Goal: Find contact information: Find contact information

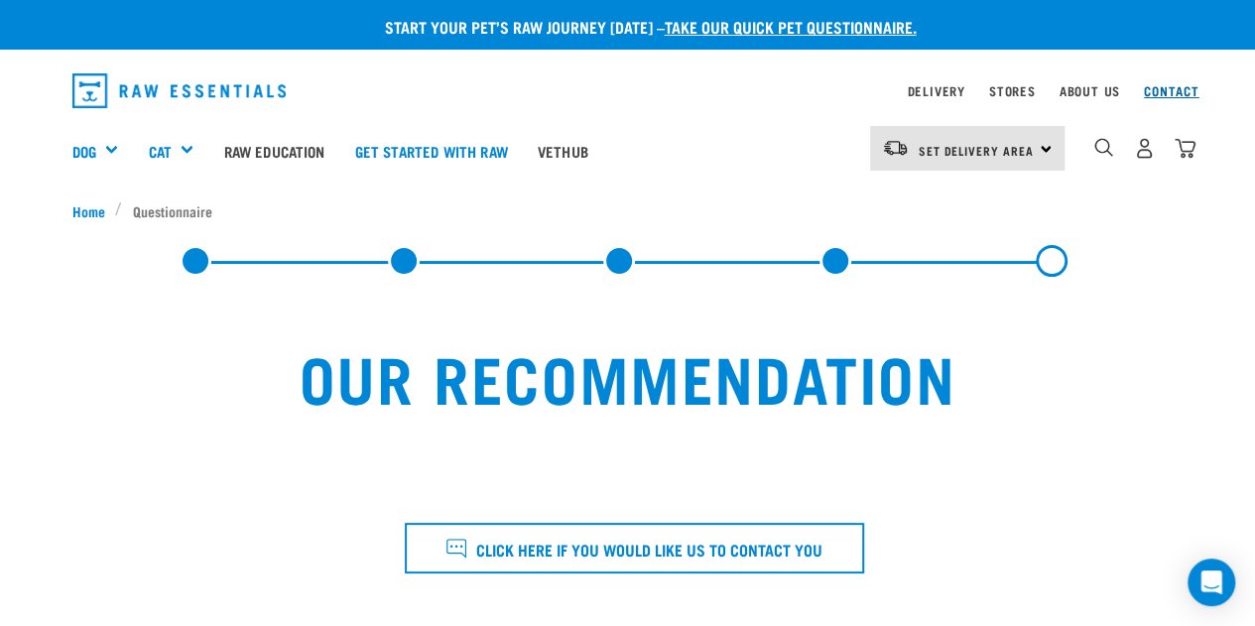
click at [1178, 87] on link "Contact" at bounding box center [1172, 90] width 56 height 7
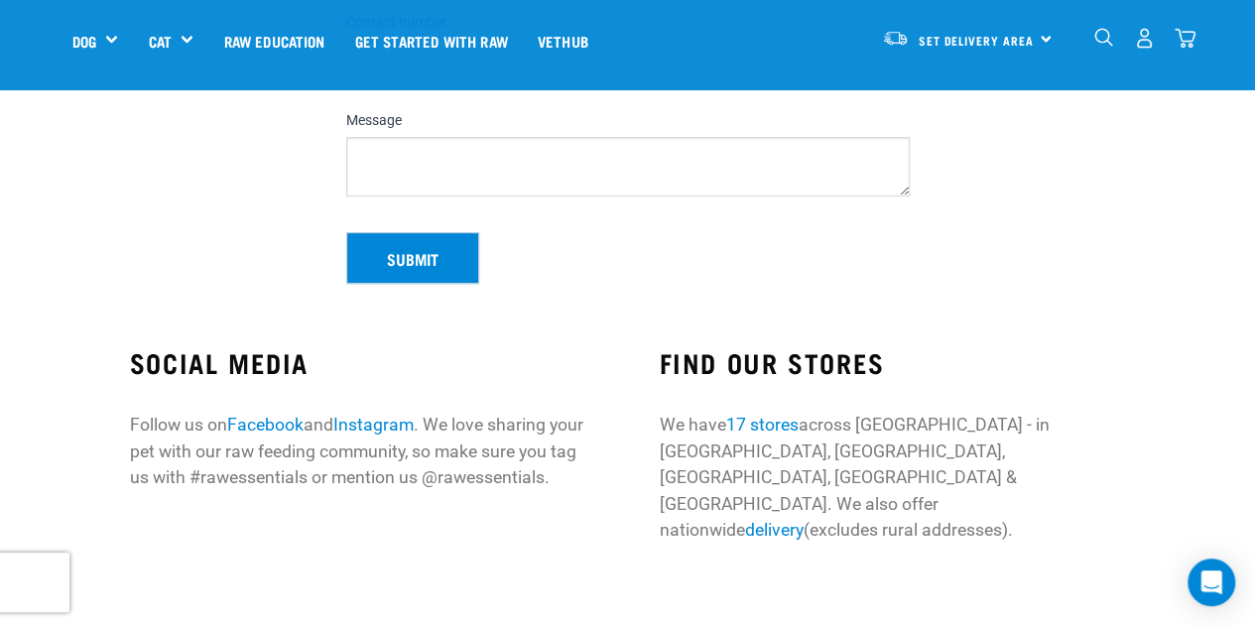
scroll to position [496, 0]
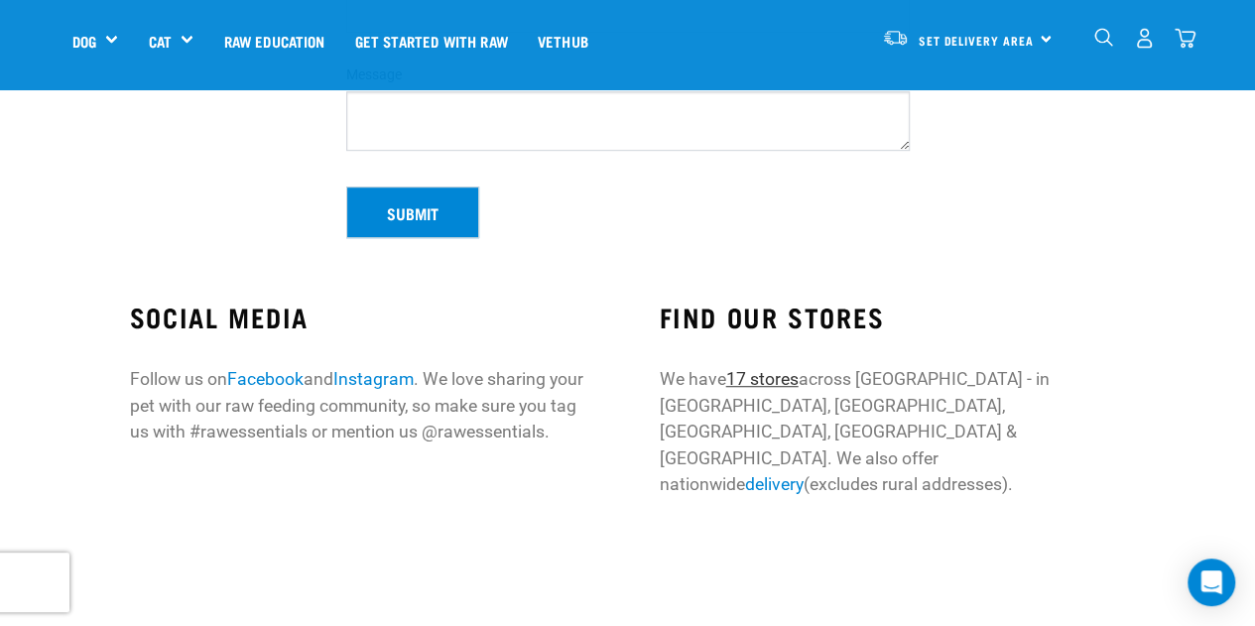
click at [777, 375] on link "17 stores" at bounding box center [762, 379] width 72 height 20
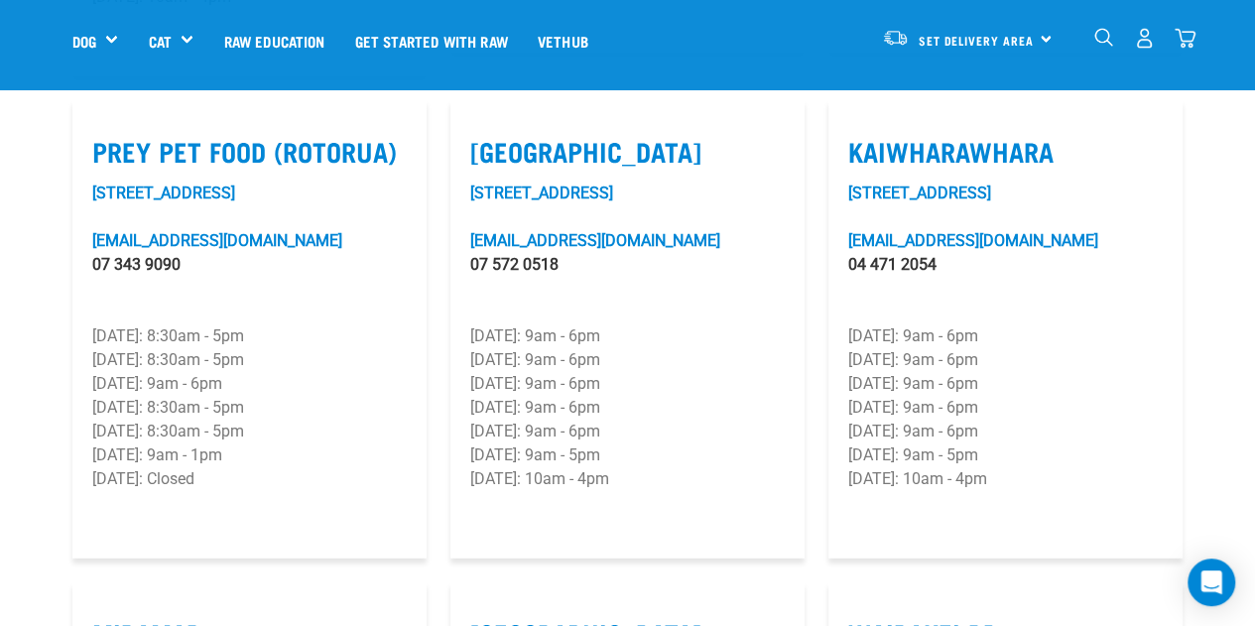
scroll to position [2599, 0]
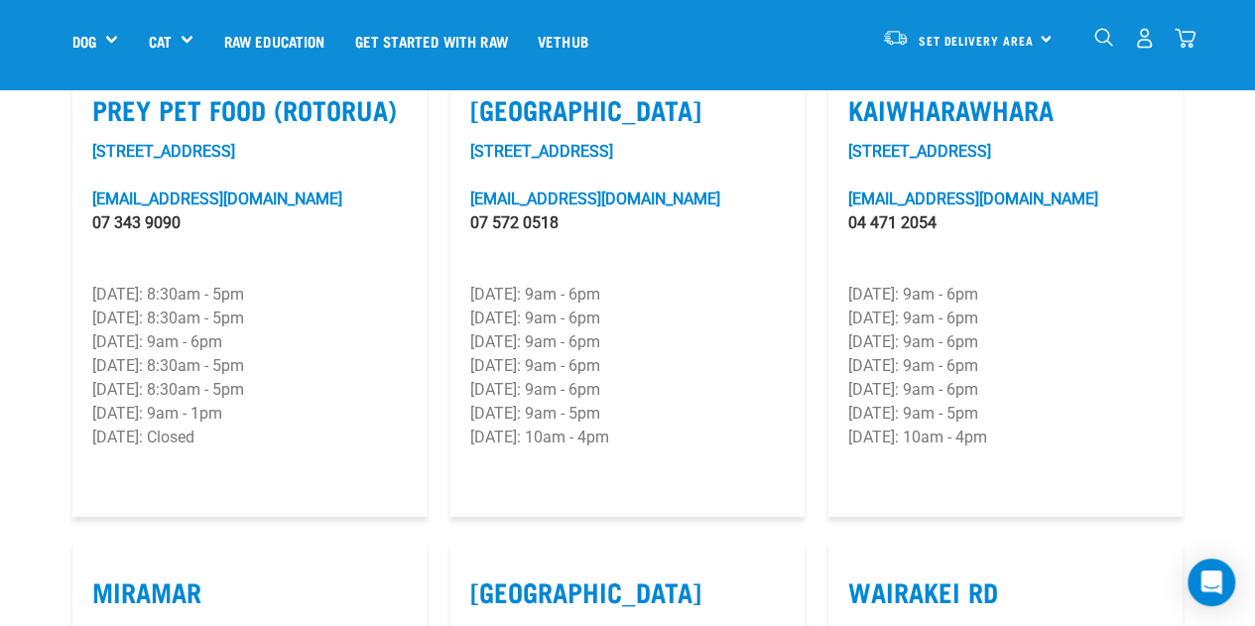
drag, startPoint x: 853, startPoint y: 270, endPoint x: 993, endPoint y: 449, distance: 227.6
click at [993, 449] on article "Kaiwharawhara [STREET_ADDRESS][EMAIL_ADDRESS][DOMAIN_NAME] 04 471 2054 [DATE]: …" at bounding box center [1005, 288] width 354 height 459
copy article "[GEOGRAPHIC_DATA][STREET_ADDRESS][EMAIL_ADDRESS][DOMAIN_NAME] 04 471 2054 [DATE…"
